Goal: Obtain resource: Download file/media

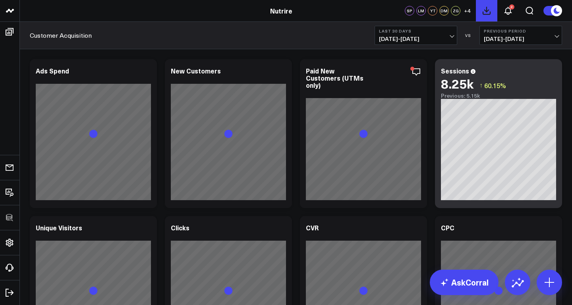
click at [488, 11] on icon at bounding box center [487, 11] width 10 height 10
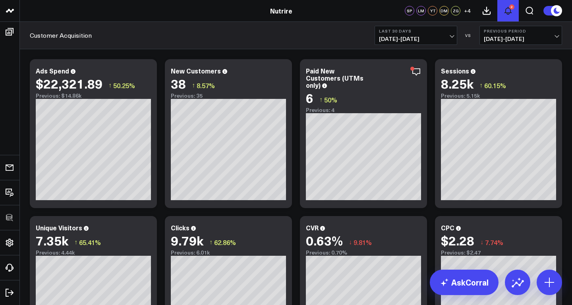
click at [508, 13] on icon at bounding box center [508, 11] width 10 height 10
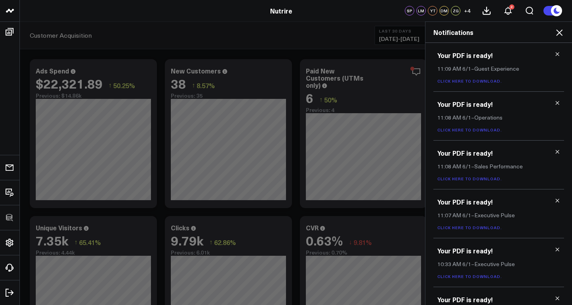
click at [556, 54] on icon at bounding box center [558, 54] width 4 height 4
click at [559, 33] on icon at bounding box center [559, 32] width 6 height 6
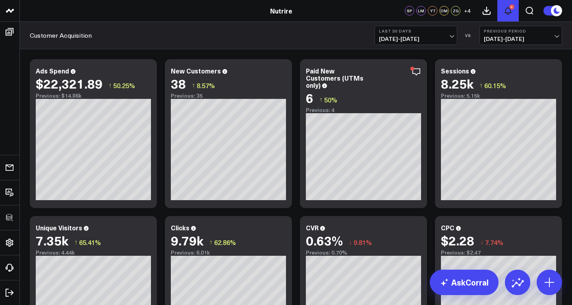
click at [511, 12] on icon at bounding box center [508, 10] width 6 height 7
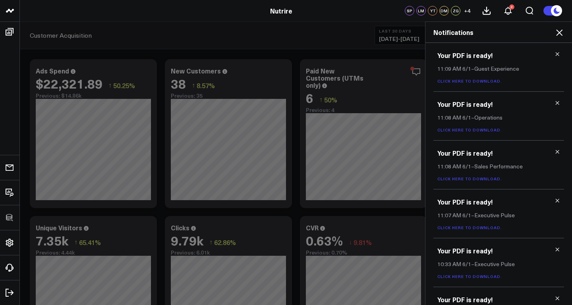
click at [561, 33] on icon at bounding box center [559, 33] width 10 height 10
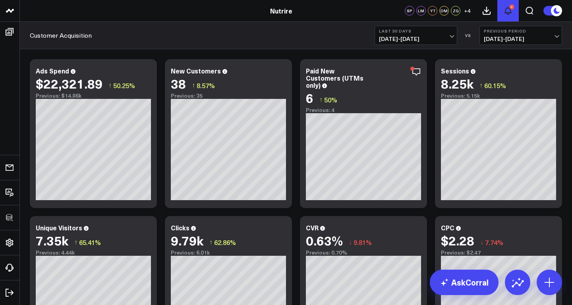
click at [507, 14] on icon at bounding box center [508, 10] width 6 height 7
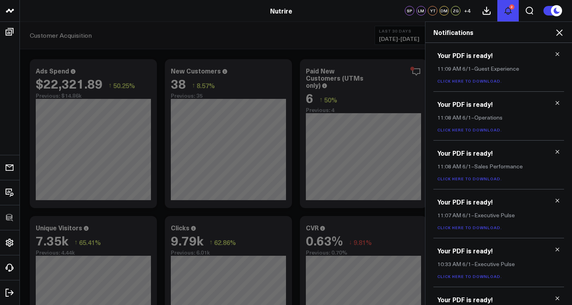
click at [507, 14] on icon at bounding box center [508, 10] width 6 height 7
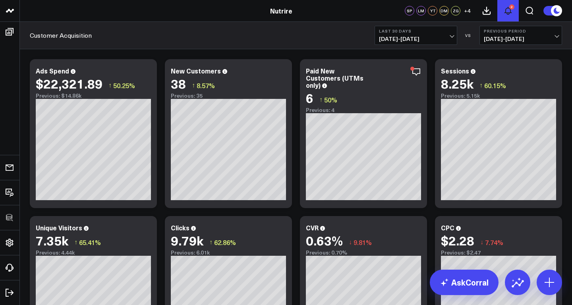
click at [507, 14] on icon at bounding box center [508, 10] width 6 height 7
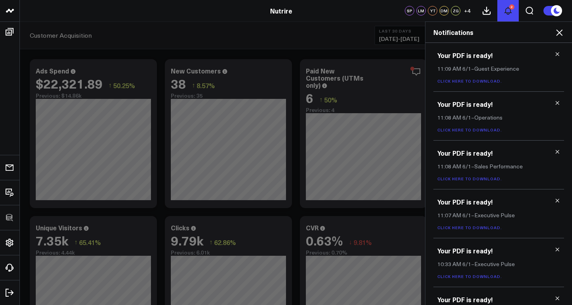
click at [507, 14] on icon at bounding box center [508, 10] width 6 height 7
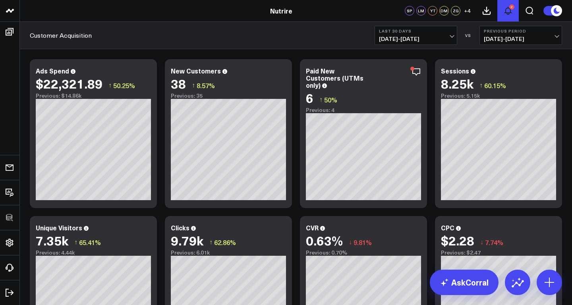
click at [507, 13] on icon at bounding box center [508, 10] width 6 height 7
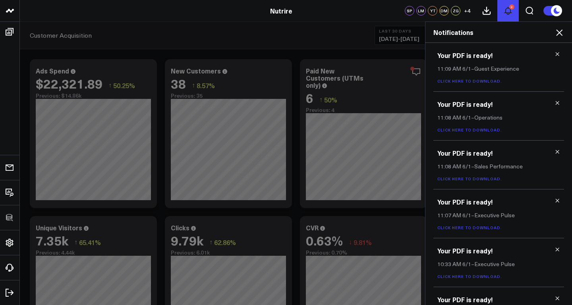
click at [507, 13] on icon at bounding box center [508, 10] width 6 height 7
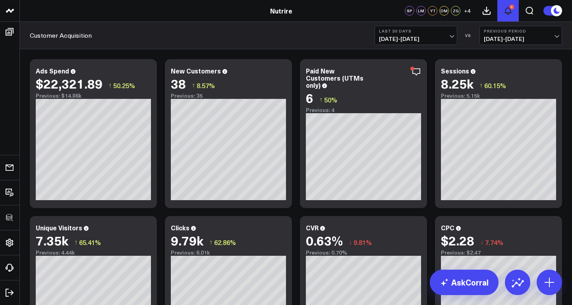
click at [509, 14] on icon at bounding box center [508, 10] width 6 height 7
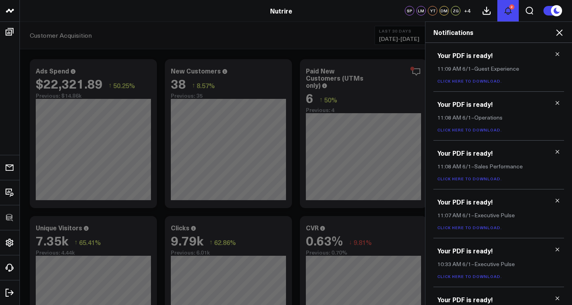
click at [509, 14] on icon at bounding box center [508, 10] width 6 height 7
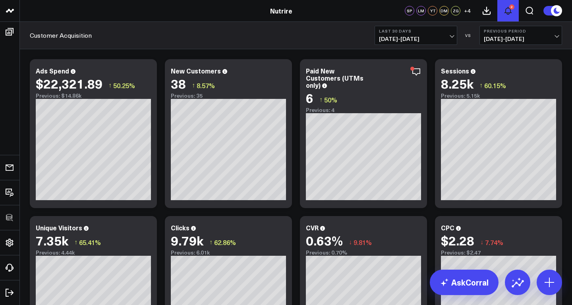
click at [506, 8] on icon at bounding box center [508, 10] width 6 height 7
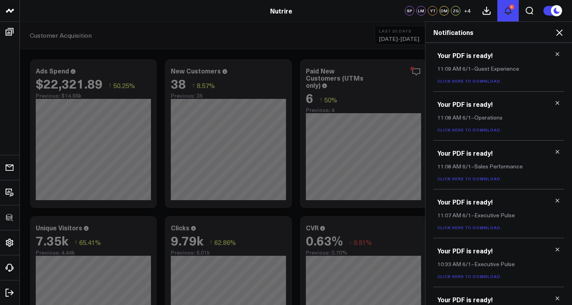
click at [506, 8] on icon at bounding box center [508, 10] width 6 height 7
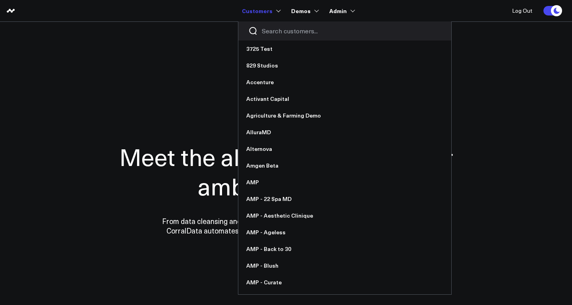
click at [288, 30] on input "Search customers input" at bounding box center [351, 31] width 179 height 9
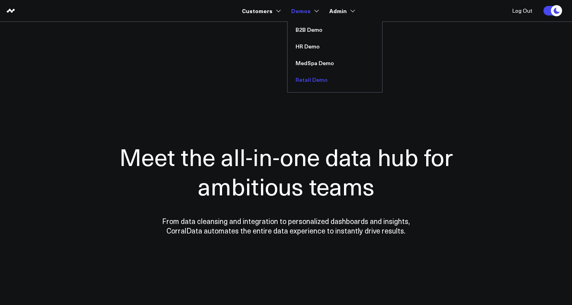
click at [312, 76] on link "Retail Demo" at bounding box center [335, 79] width 95 height 17
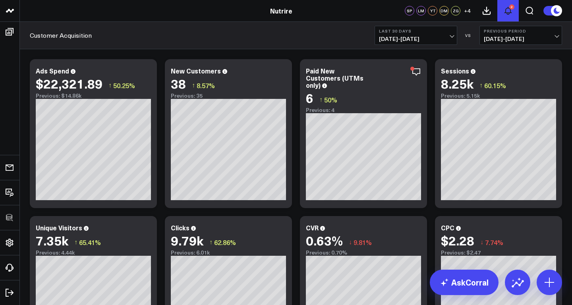
click at [509, 13] on icon at bounding box center [508, 10] width 6 height 7
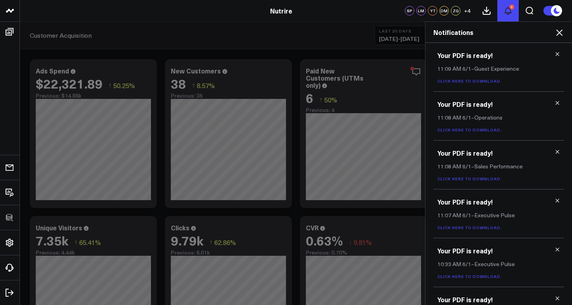
click at [509, 13] on icon at bounding box center [508, 10] width 6 height 7
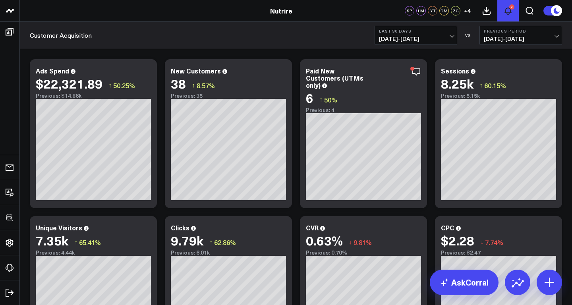
click at [509, 13] on icon at bounding box center [508, 10] width 6 height 7
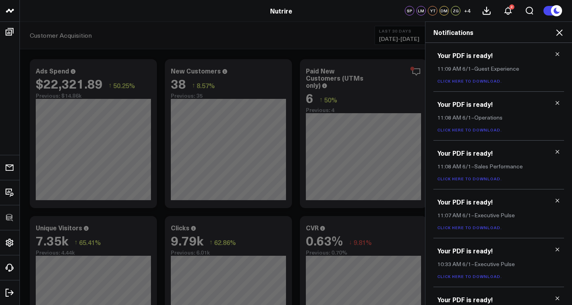
click at [560, 33] on icon at bounding box center [559, 33] width 10 height 10
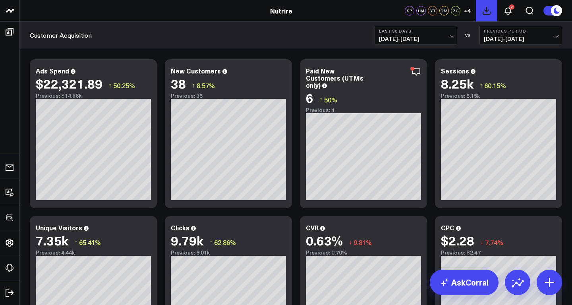
click at [488, 12] on icon at bounding box center [487, 11] width 10 height 10
click at [509, 10] on icon at bounding box center [508, 11] width 10 height 10
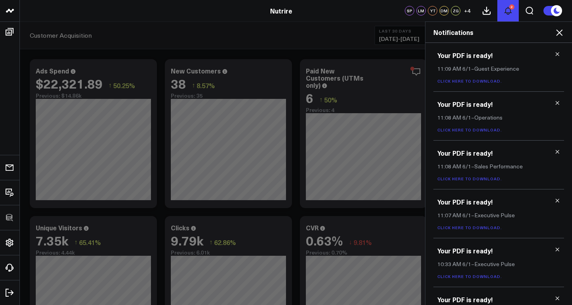
click at [509, 10] on icon at bounding box center [508, 11] width 10 height 10
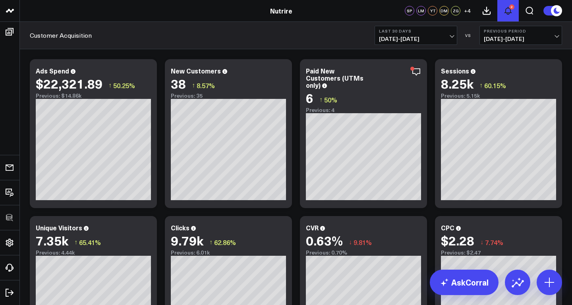
click at [502, 14] on button "2" at bounding box center [507, 10] width 21 height 21
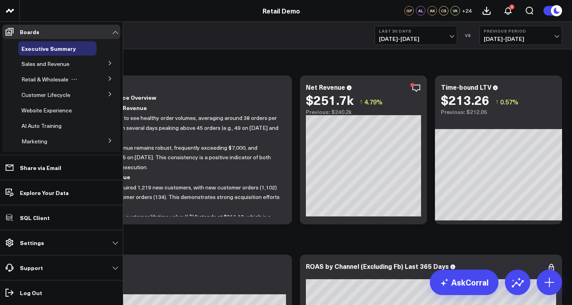
click at [53, 81] on span "Retail & Wholesale" at bounding box center [44, 79] width 47 height 8
click at [108, 79] on icon at bounding box center [110, 78] width 5 height 5
click at [35, 106] on span "Retail" at bounding box center [33, 108] width 14 height 8
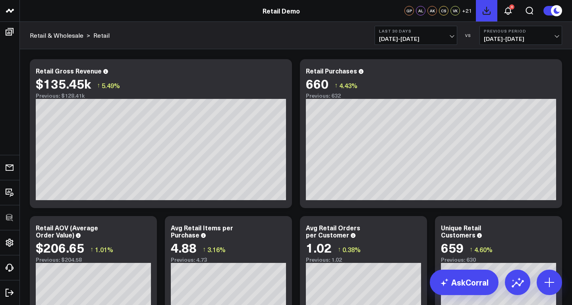
click at [487, 10] on icon at bounding box center [487, 11] width 10 height 10
click at [509, 12] on icon at bounding box center [508, 11] width 10 height 10
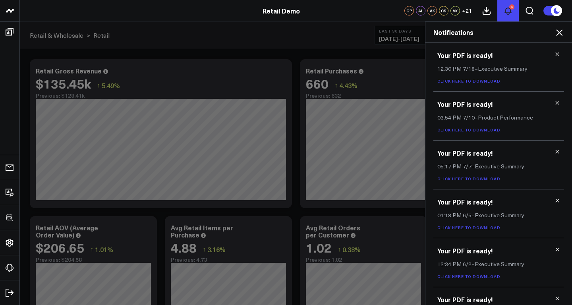
click at [508, 12] on icon at bounding box center [508, 11] width 10 height 10
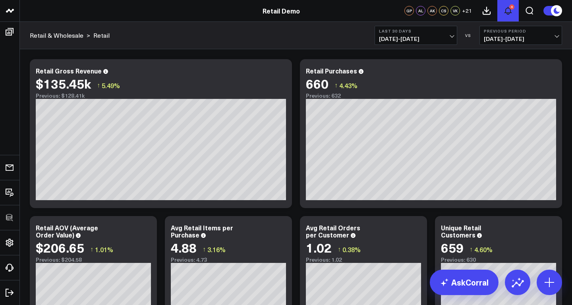
click at [508, 12] on icon at bounding box center [508, 11] width 10 height 10
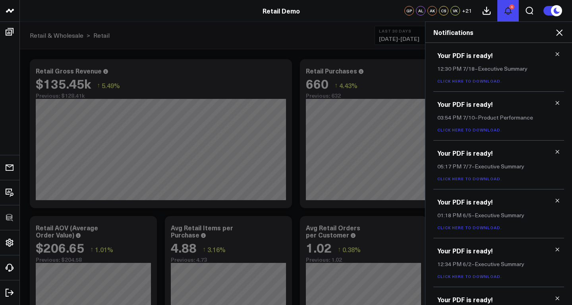
click at [508, 12] on icon at bounding box center [508, 11] width 10 height 10
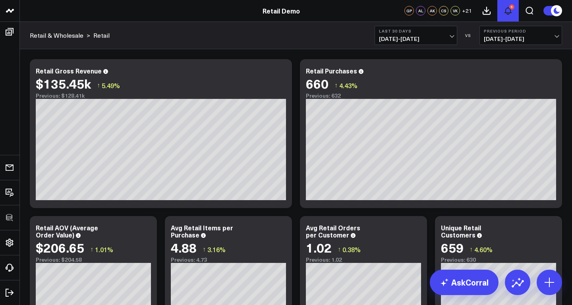
click at [509, 10] on icon at bounding box center [508, 11] width 10 height 10
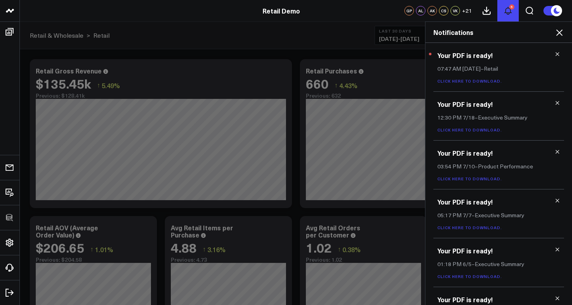
click at [509, 10] on icon at bounding box center [508, 11] width 10 height 10
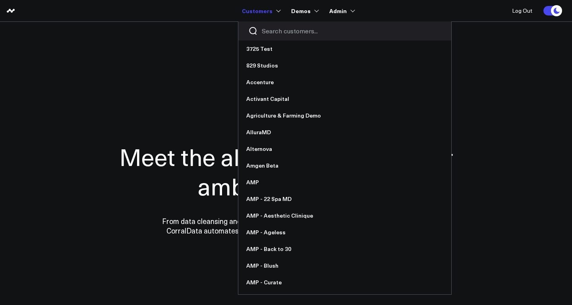
click at [278, 31] on input "Search customers input" at bounding box center [351, 31] width 179 height 9
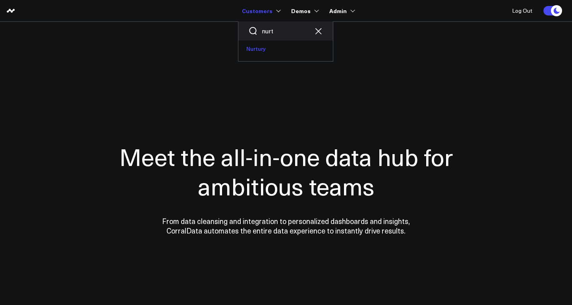
type input "nurt"
click at [262, 47] on link "Nurtury" at bounding box center [285, 49] width 95 height 17
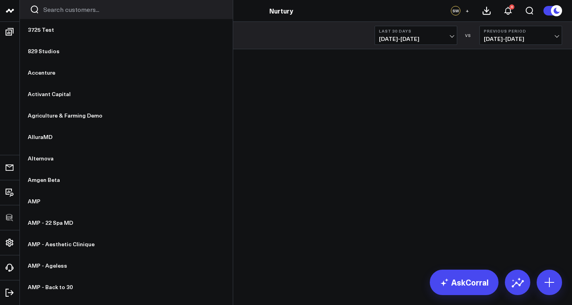
click at [63, 12] on input "Search customers input" at bounding box center [132, 9] width 179 height 9
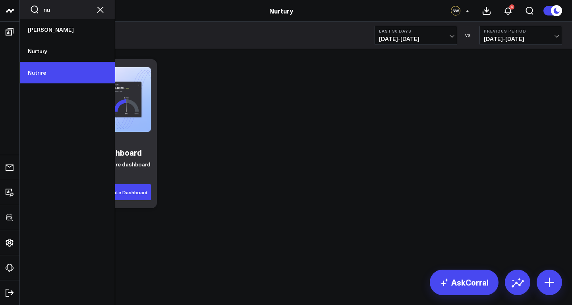
type input "nu"
click at [41, 73] on link "Nutrire" at bounding box center [67, 72] width 95 height 21
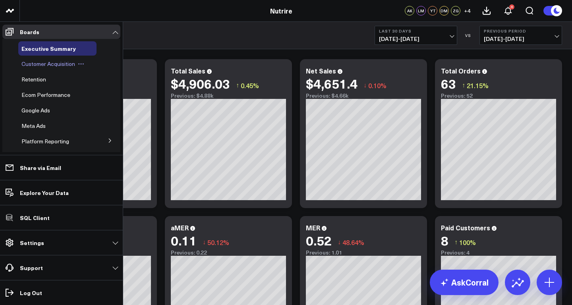
click at [41, 66] on span "Customer Acquisition" at bounding box center [48, 64] width 54 height 8
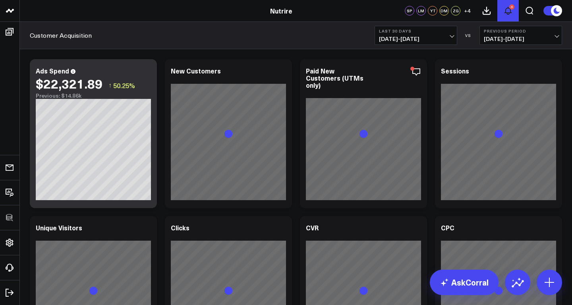
click at [508, 12] on icon at bounding box center [508, 10] width 6 height 7
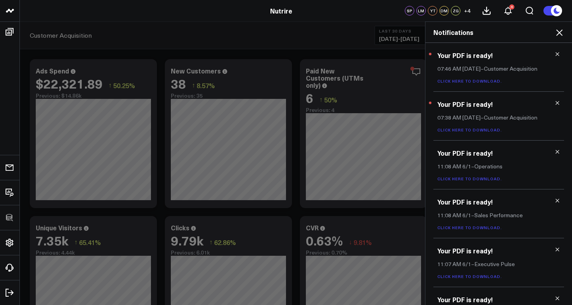
click at [559, 30] on icon at bounding box center [559, 33] width 10 height 10
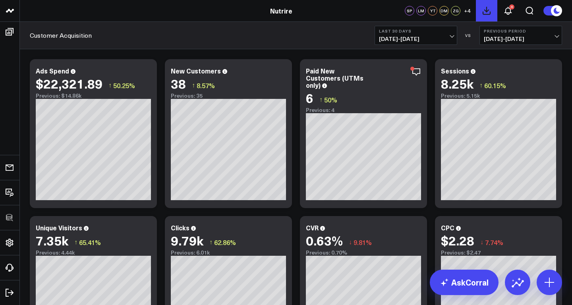
click at [488, 12] on icon at bounding box center [487, 11] width 10 height 10
click at [508, 13] on icon at bounding box center [508, 10] width 6 height 7
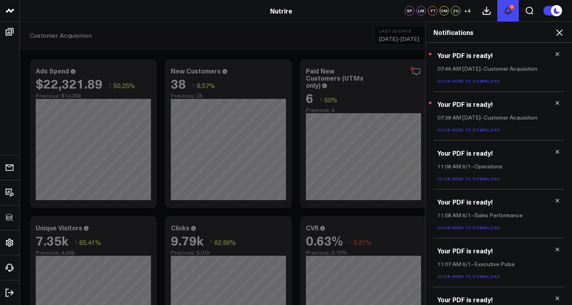
click at [508, 13] on icon at bounding box center [508, 10] width 6 height 7
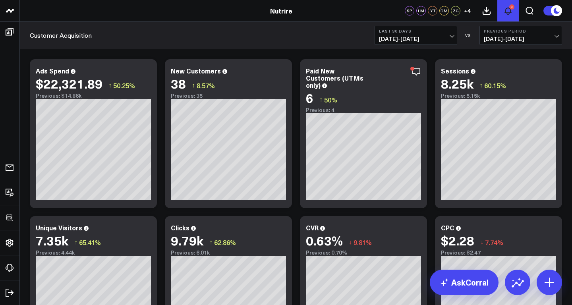
click at [509, 12] on icon at bounding box center [508, 10] width 6 height 7
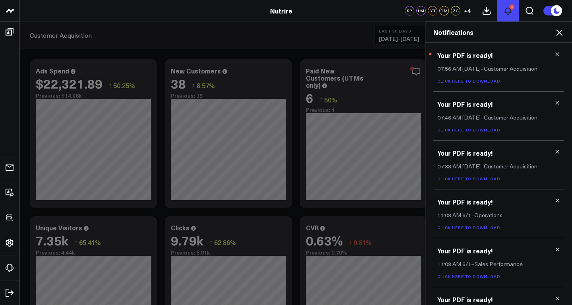
click at [509, 12] on icon at bounding box center [508, 11] width 10 height 10
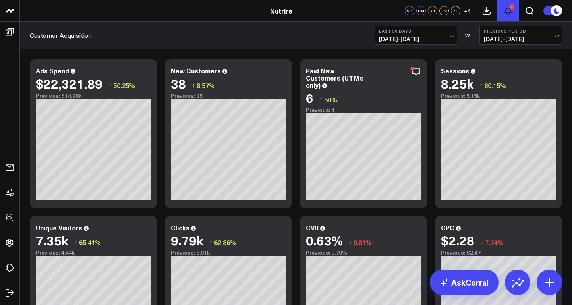
click at [509, 12] on icon at bounding box center [508, 11] width 10 height 10
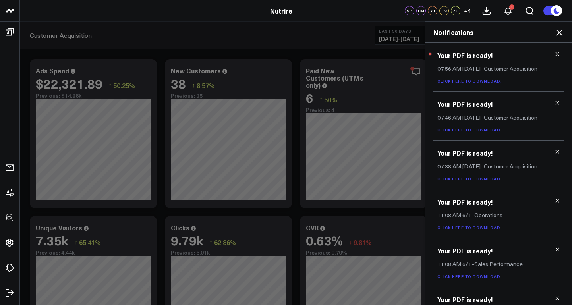
click at [471, 81] on link "Click here to download." at bounding box center [469, 81] width 65 height 6
